Goal: Task Accomplishment & Management: Manage account settings

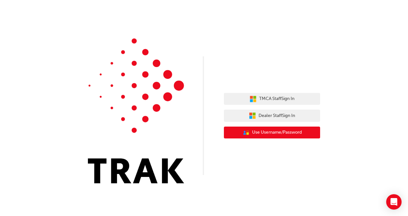
click at [282, 135] on span "Use Username/Password" at bounding box center [277, 132] width 50 height 7
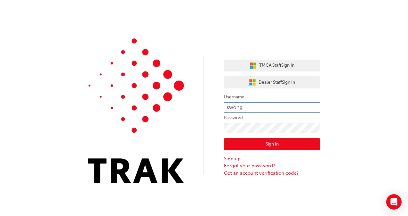
click at [248, 109] on input "swong" at bounding box center [272, 107] width 96 height 11
type input "[PERSON_NAME].[PERSON_NAME]"
click at [231, 147] on button "Sign In" at bounding box center [272, 144] width 96 height 12
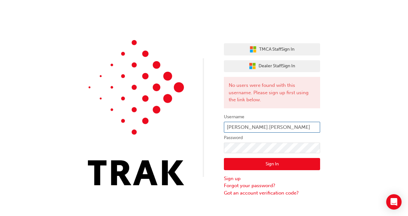
click at [259, 127] on input "[PERSON_NAME].[PERSON_NAME]" at bounding box center [272, 127] width 96 height 11
type input "S"
type input "swong"
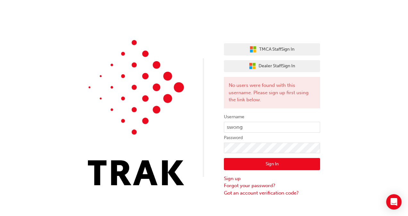
click at [233, 163] on button "Sign In" at bounding box center [272, 164] width 96 height 12
click at [232, 164] on button "Sign In" at bounding box center [272, 164] width 96 height 12
click at [245, 126] on input "swong" at bounding box center [272, 127] width 96 height 11
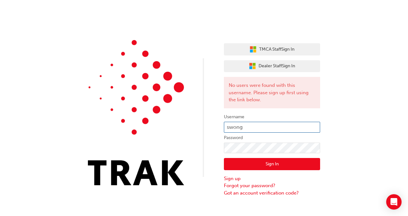
click at [245, 126] on input "swong" at bounding box center [272, 127] width 96 height 11
type input "[PERSON_NAME].[PERSON_NAME]"
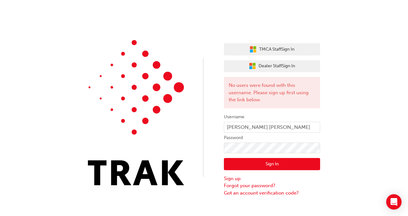
click at [271, 164] on button "Sign In" at bounding box center [272, 164] width 96 height 12
click at [233, 162] on button "Sign In" at bounding box center [272, 164] width 96 height 12
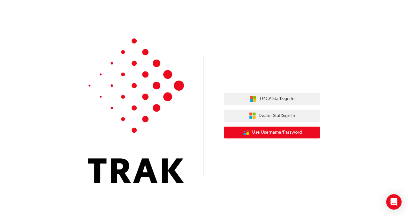
click at [283, 132] on span "Use Username/Password" at bounding box center [277, 132] width 50 height 7
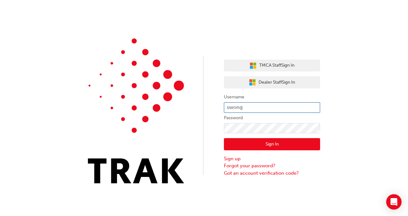
click at [253, 107] on input "swong" at bounding box center [272, 107] width 96 height 11
type input "[PERSON_NAME].[PERSON_NAME]"
click at [232, 144] on button "Sign In" at bounding box center [272, 144] width 96 height 12
